Goal: Task Accomplishment & Management: Manage account settings

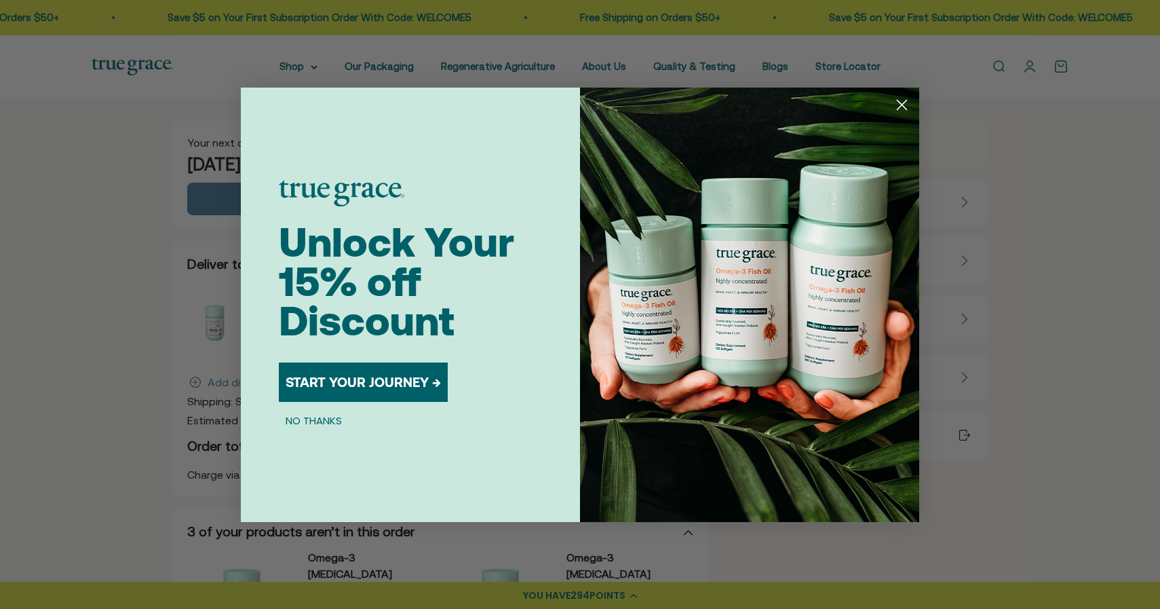
click at [904, 109] on circle "Close dialog" at bounding box center [902, 104] width 22 height 22
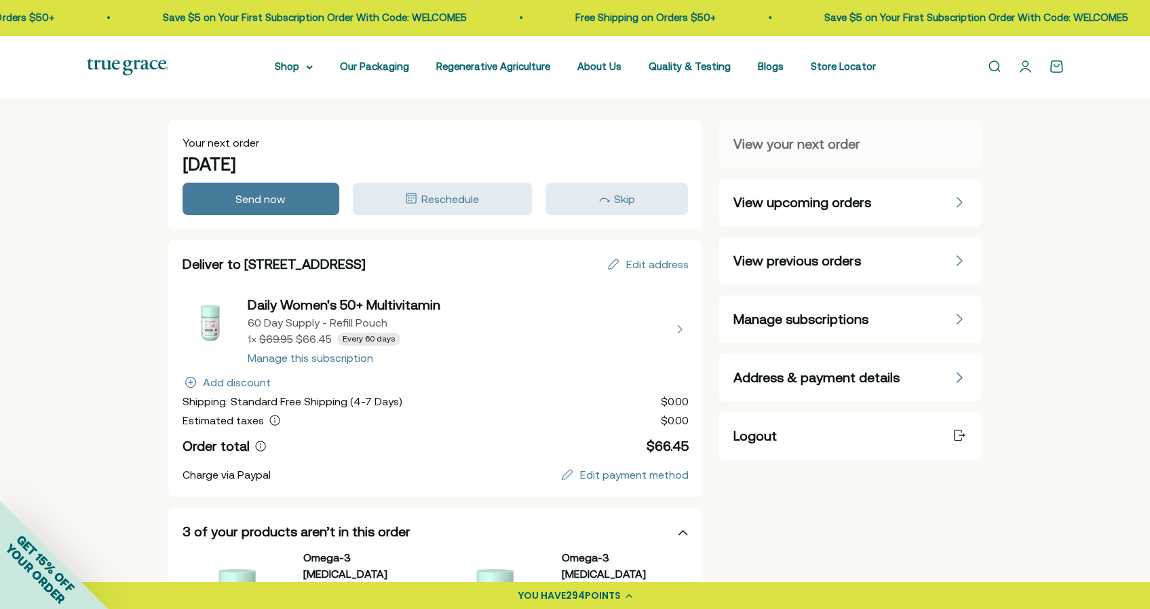
click at [806, 318] on span "Manage subscriptions" at bounding box center [800, 318] width 135 height 19
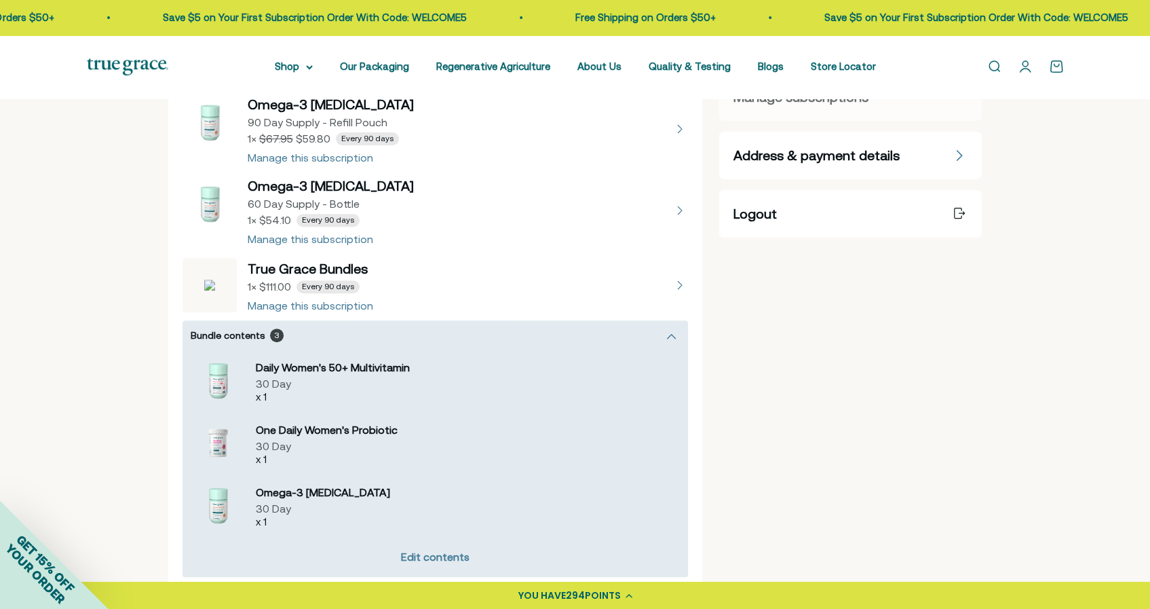
scroll to position [68, 0]
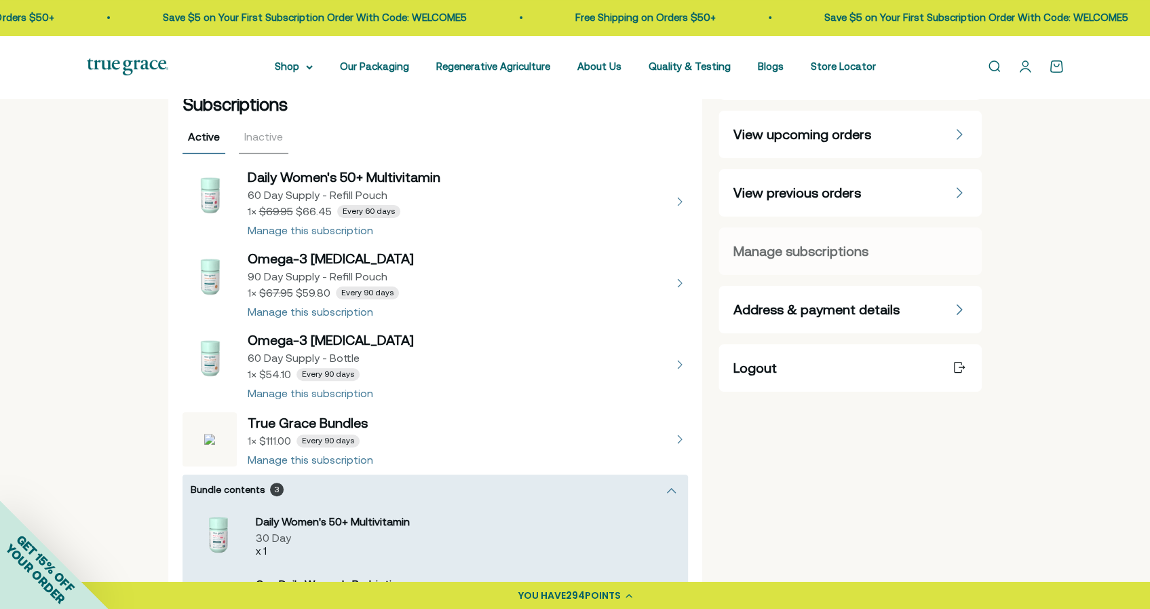
click at [677, 206] on button "view details about Daily Women's 50+ Multivitamin 60 Day Supply - Refill Pouch …" at bounding box center [436, 202] width 506 height 68
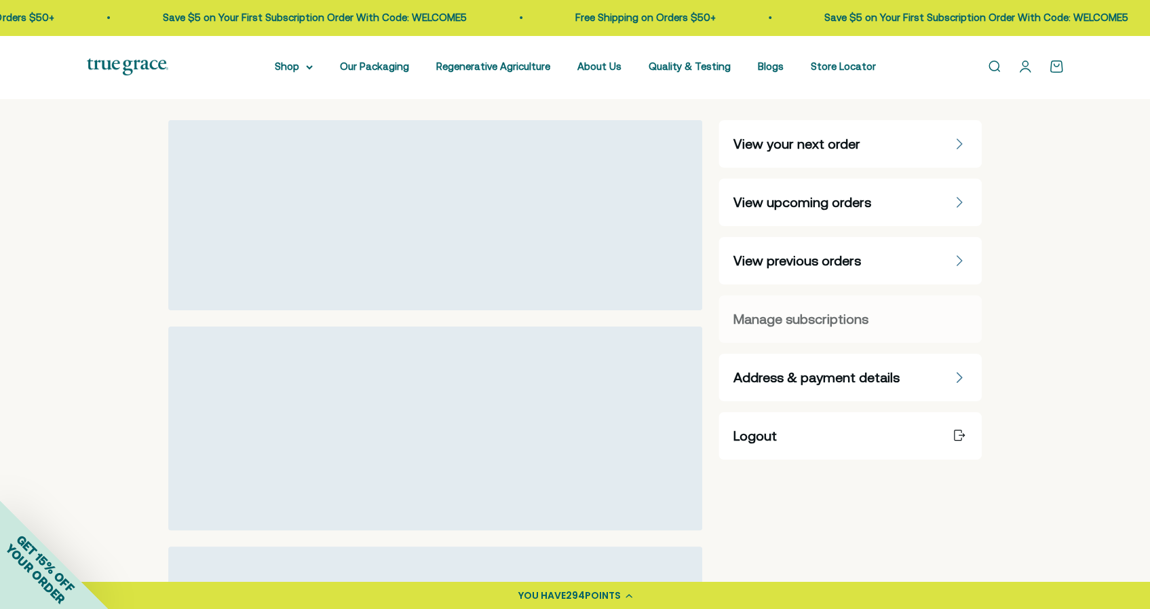
select select "60 Day"
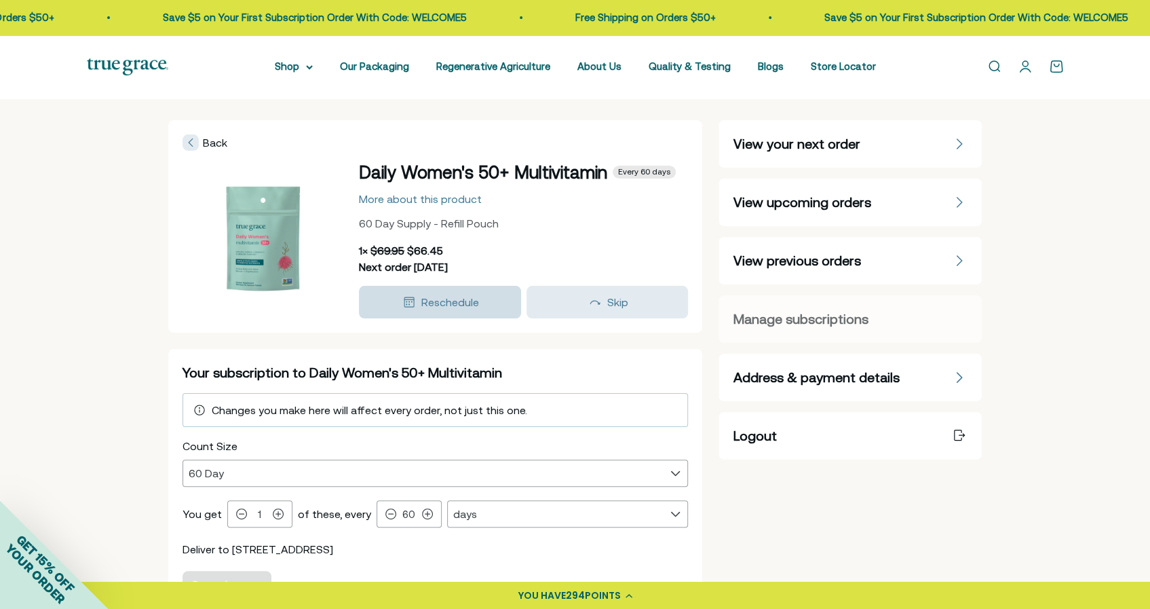
click at [446, 301] on span "Reschedule" at bounding box center [450, 302] width 58 height 12
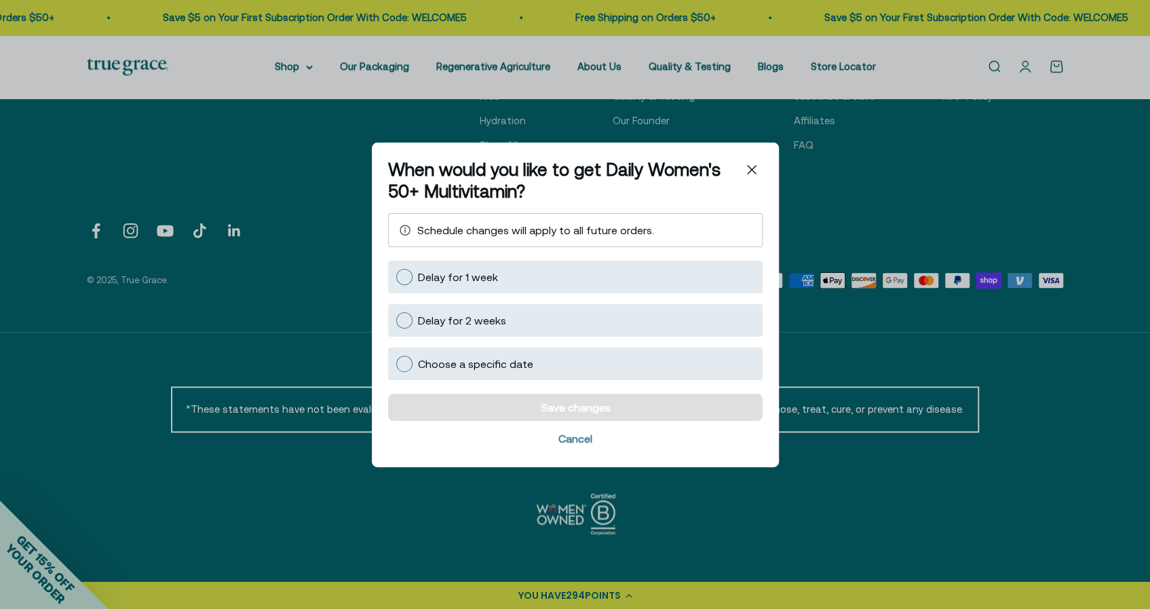
scroll to position [793, 0]
click at [746, 170] on div "Close" at bounding box center [752, 170] width 22 height 22
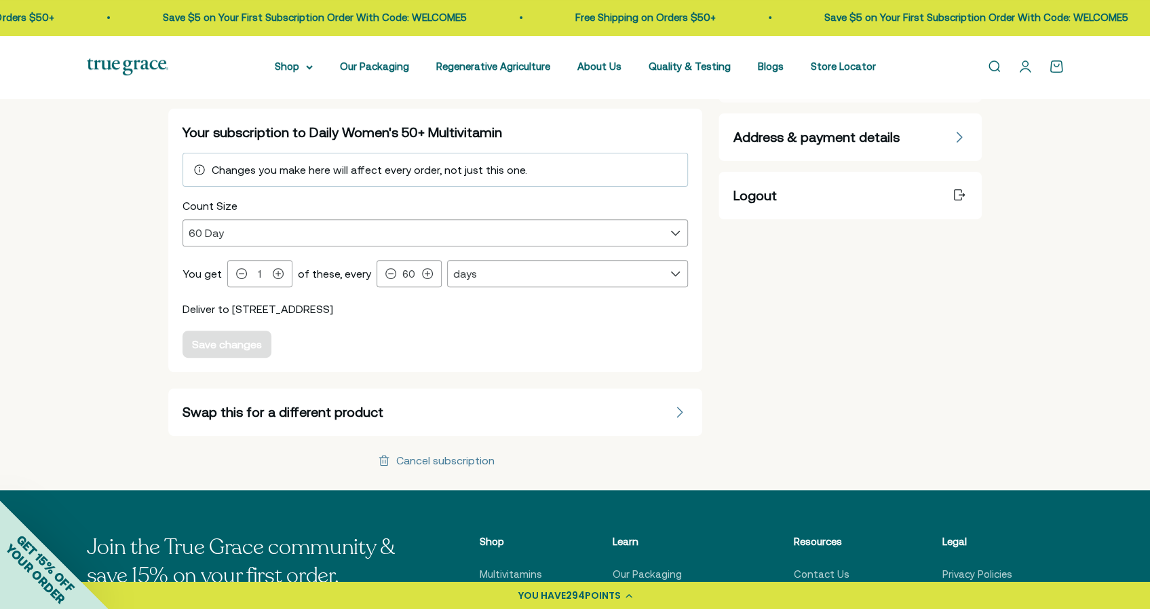
scroll to position [114, 0]
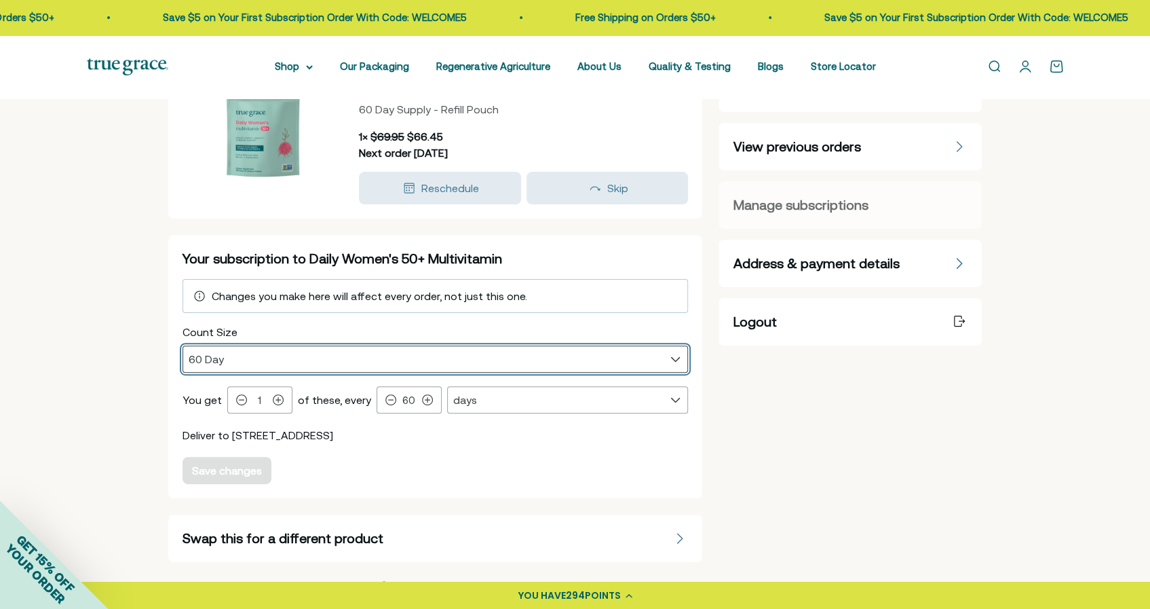
click at [678, 356] on select "30 Day 60 Day" at bounding box center [435, 359] width 505 height 26
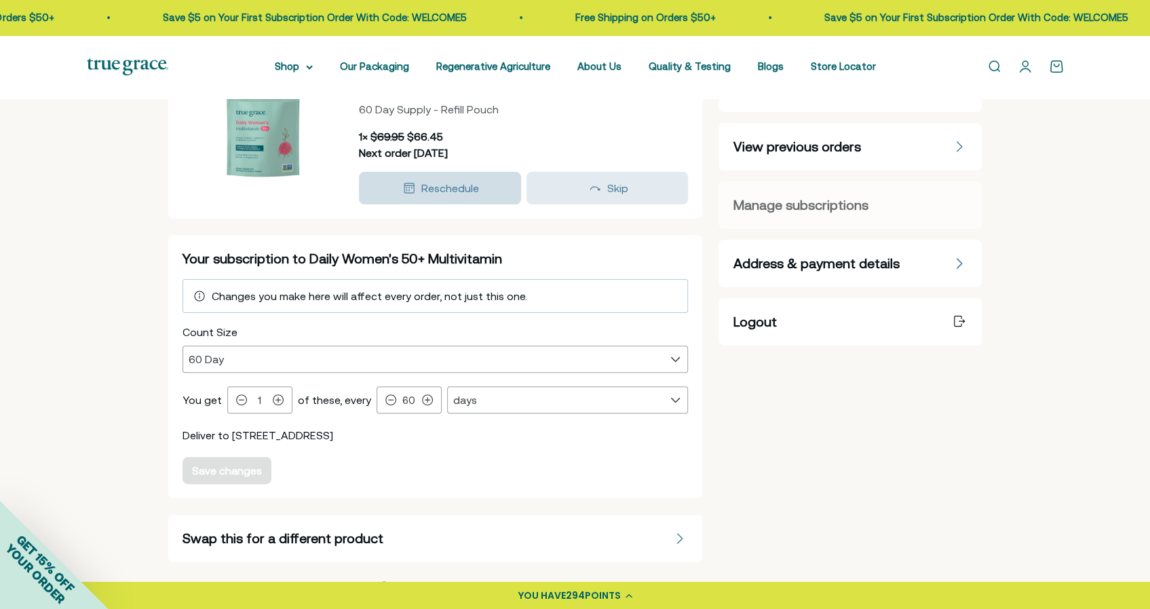
click at [438, 188] on span "Reschedule" at bounding box center [450, 188] width 58 height 12
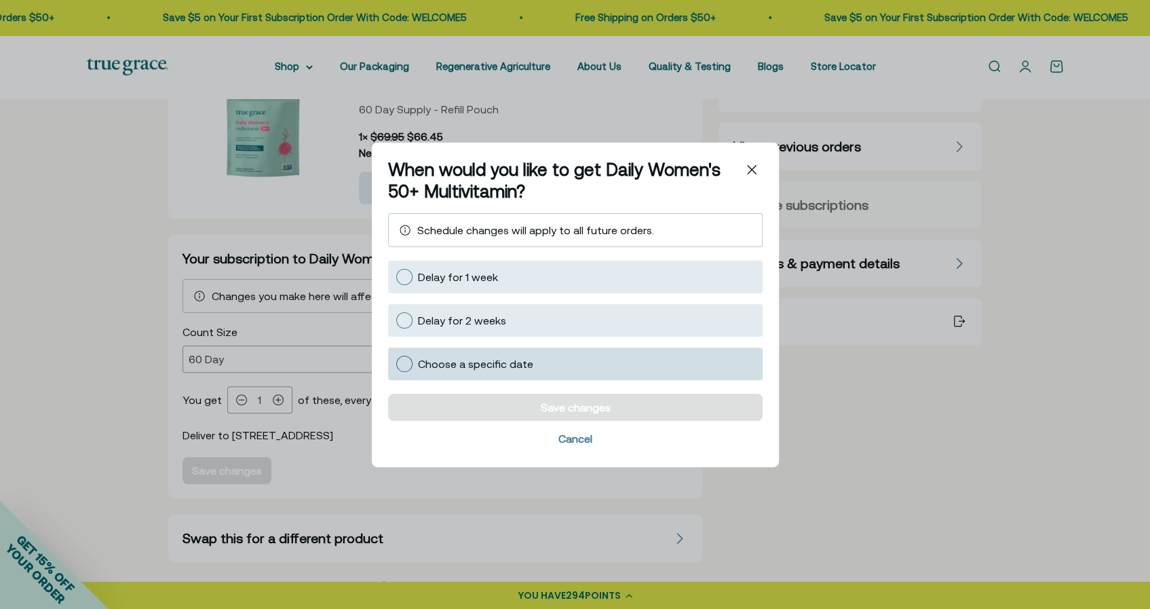
click at [402, 362] on div at bounding box center [404, 363] width 16 height 16
click at [396, 363] on input "Choose a specific date" at bounding box center [396, 363] width 0 height 0
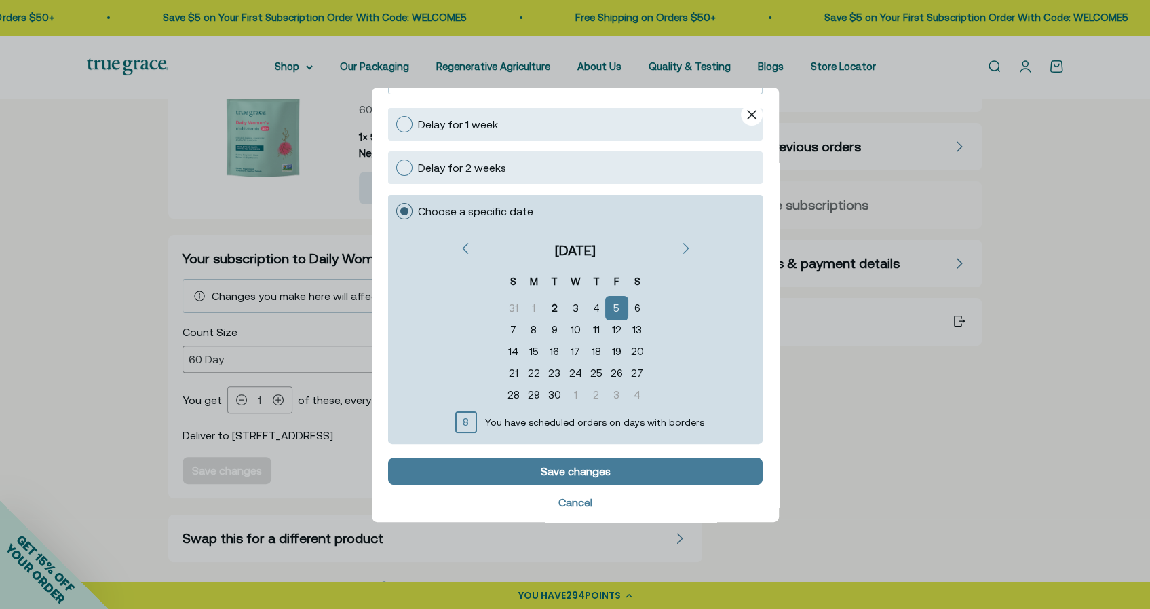
scroll to position [106, 0]
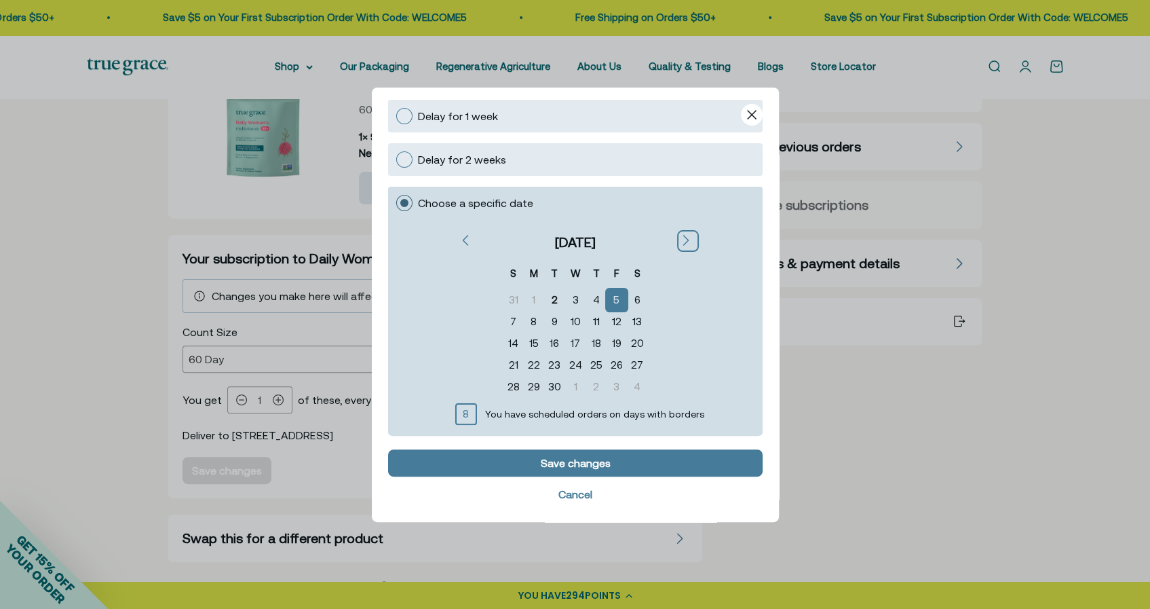
click at [683, 237] on icon "Next" at bounding box center [685, 239] width 5 height 9
click at [567, 321] on div "8" at bounding box center [575, 321] width 20 height 22
click at [512, 319] on div "5" at bounding box center [513, 321] width 20 height 22
click at [596, 316] on div "9" at bounding box center [596, 321] width 21 height 22
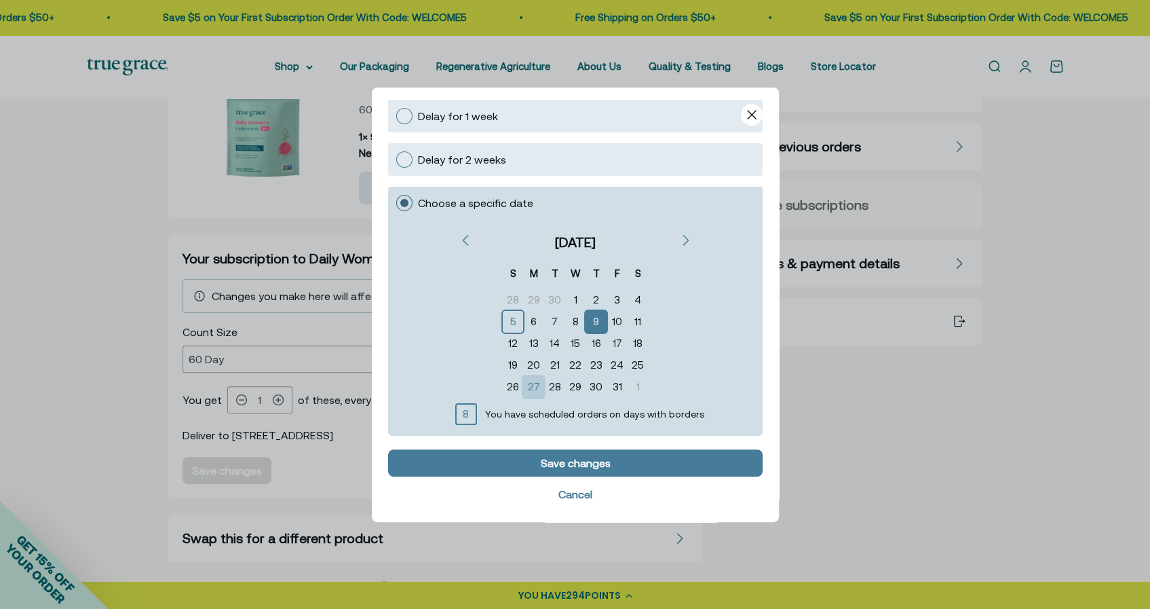
click at [538, 378] on div "27" at bounding box center [533, 386] width 21 height 22
click at [688, 284] on div "S M T W T F S 28 29 30 1 2 3 4 5 6 7 8 9 10 11 12 13 14 15 16 17 18 19 20 21 22…" at bounding box center [574, 326] width 257 height 140
click at [569, 318] on div "8" at bounding box center [575, 321] width 20 height 22
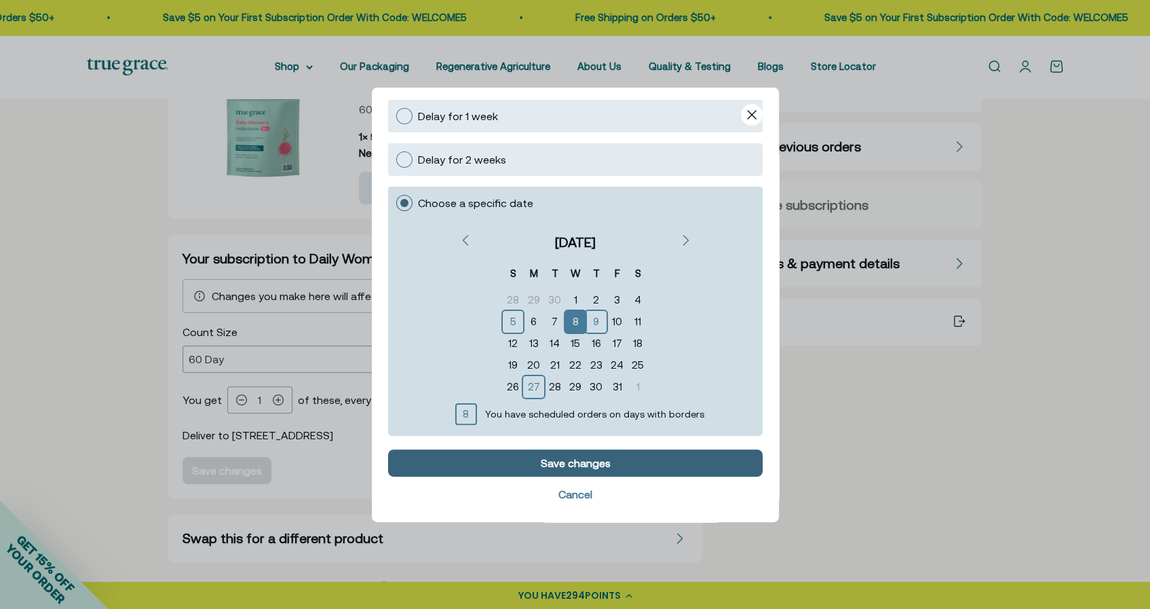
click at [644, 455] on button "Save changes" at bounding box center [575, 462] width 375 height 27
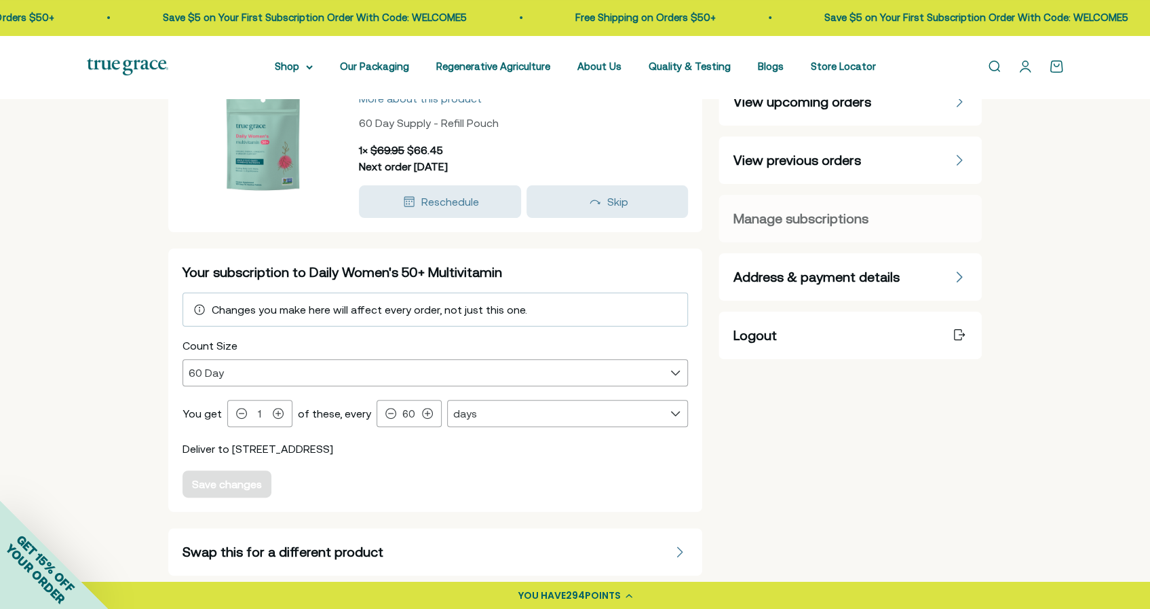
scroll to position [0, 0]
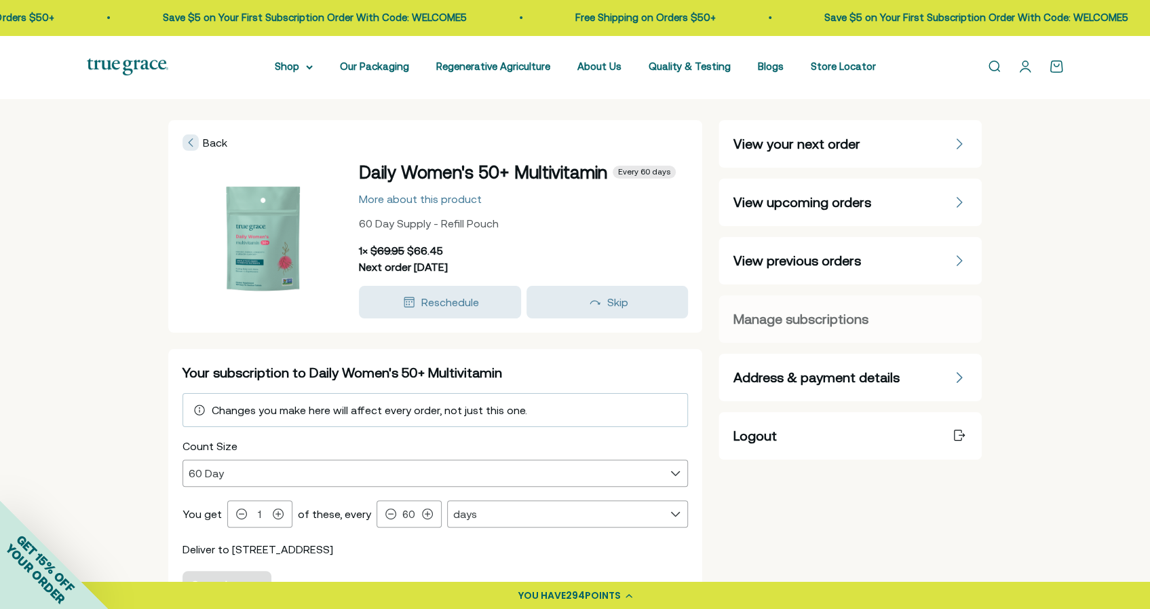
click at [958, 136] on div "View your next order" at bounding box center [959, 144] width 16 height 16
